Goal: Navigation & Orientation: Find specific page/section

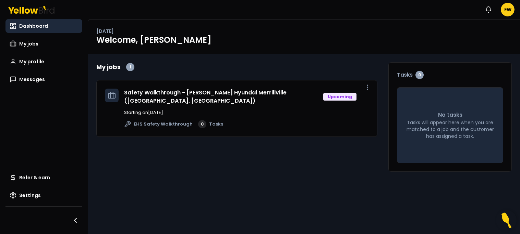
click at [202, 92] on link "Safety Walkthrough - [PERSON_NAME] Hyundai Merrillville ([GEOGRAPHIC_DATA], [GE…" at bounding box center [205, 97] width 162 height 16
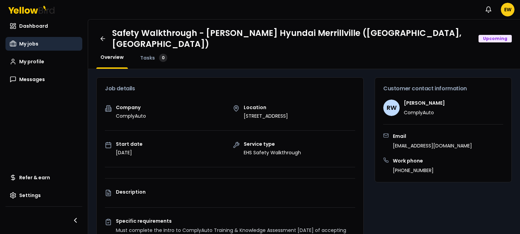
click at [28, 46] on span "My jobs" at bounding box center [28, 43] width 19 height 7
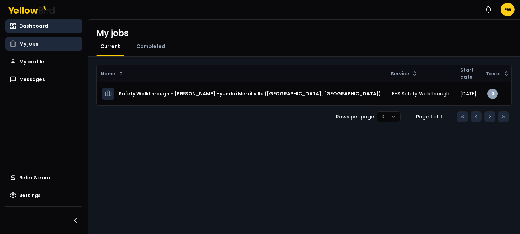
click at [34, 24] on span "Dashboard" at bounding box center [33, 26] width 29 height 7
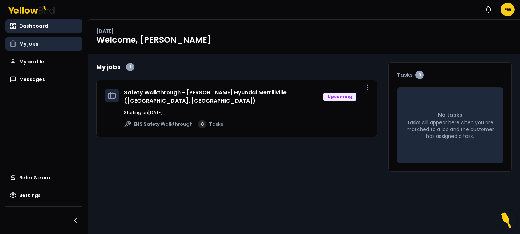
click at [26, 46] on span "My jobs" at bounding box center [28, 43] width 19 height 7
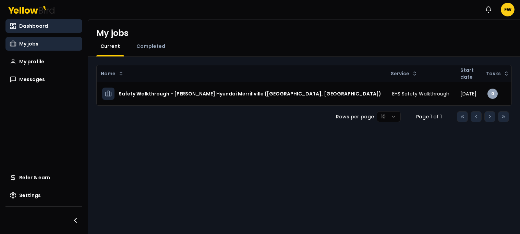
click at [28, 23] on span "Dashboard" at bounding box center [33, 26] width 29 height 7
